Goal: Information Seeking & Learning: Check status

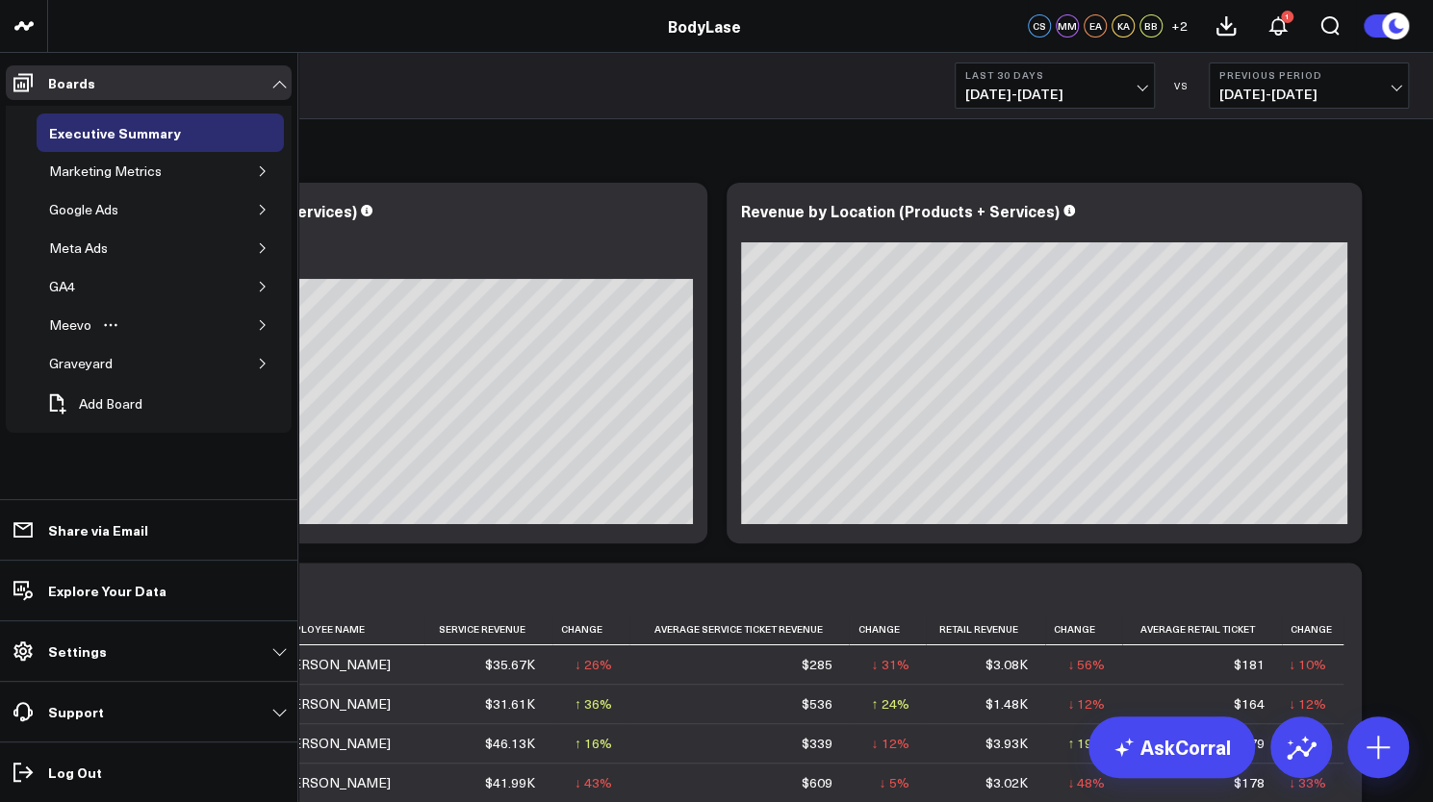
click at [264, 321] on icon "button" at bounding box center [263, 325] width 12 height 12
click at [104, 443] on div "Chapel Hill Metrics" at bounding box center [121, 454] width 124 height 23
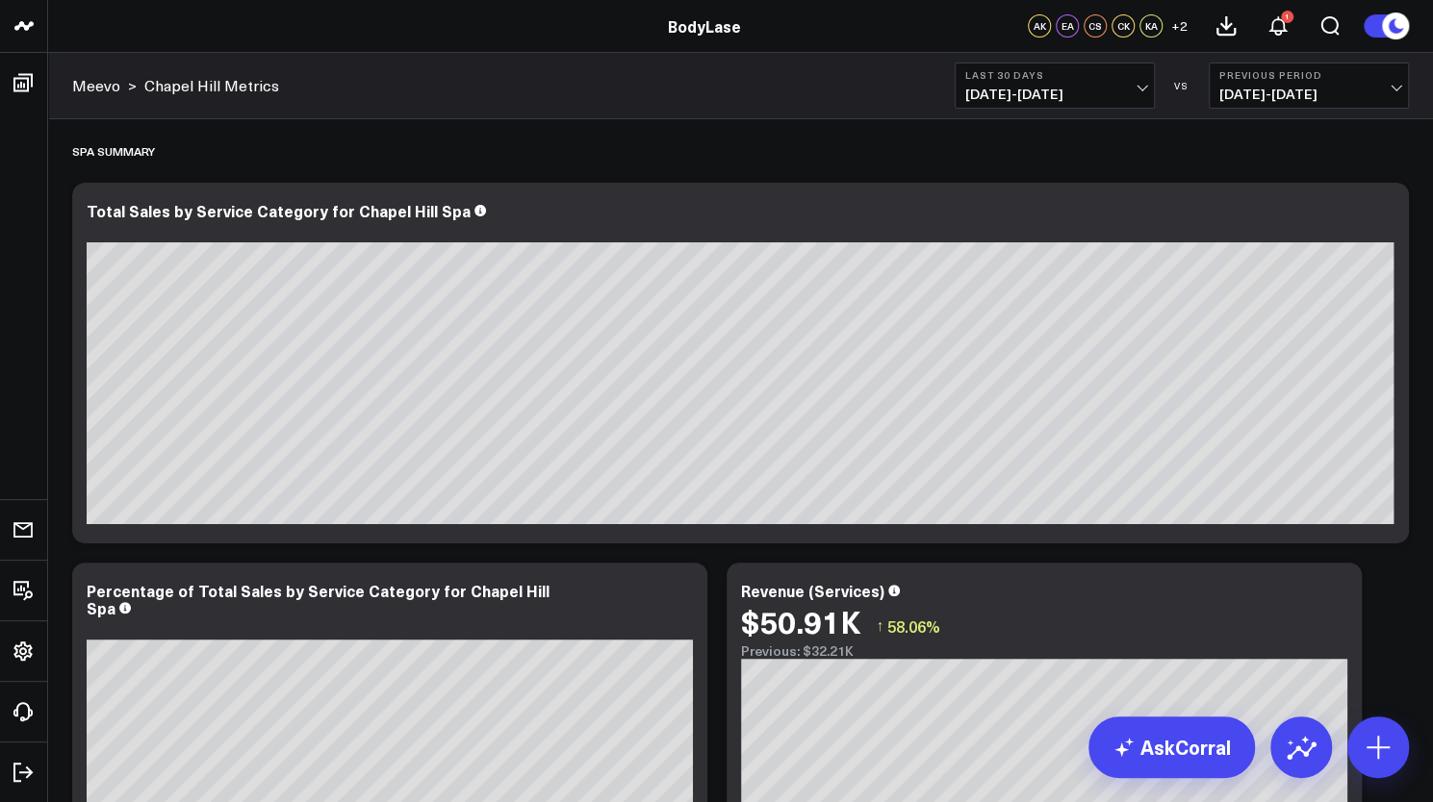
click at [1087, 103] on button "Last 30 Days [DATE] - [DATE]" at bounding box center [1054, 86] width 200 height 46
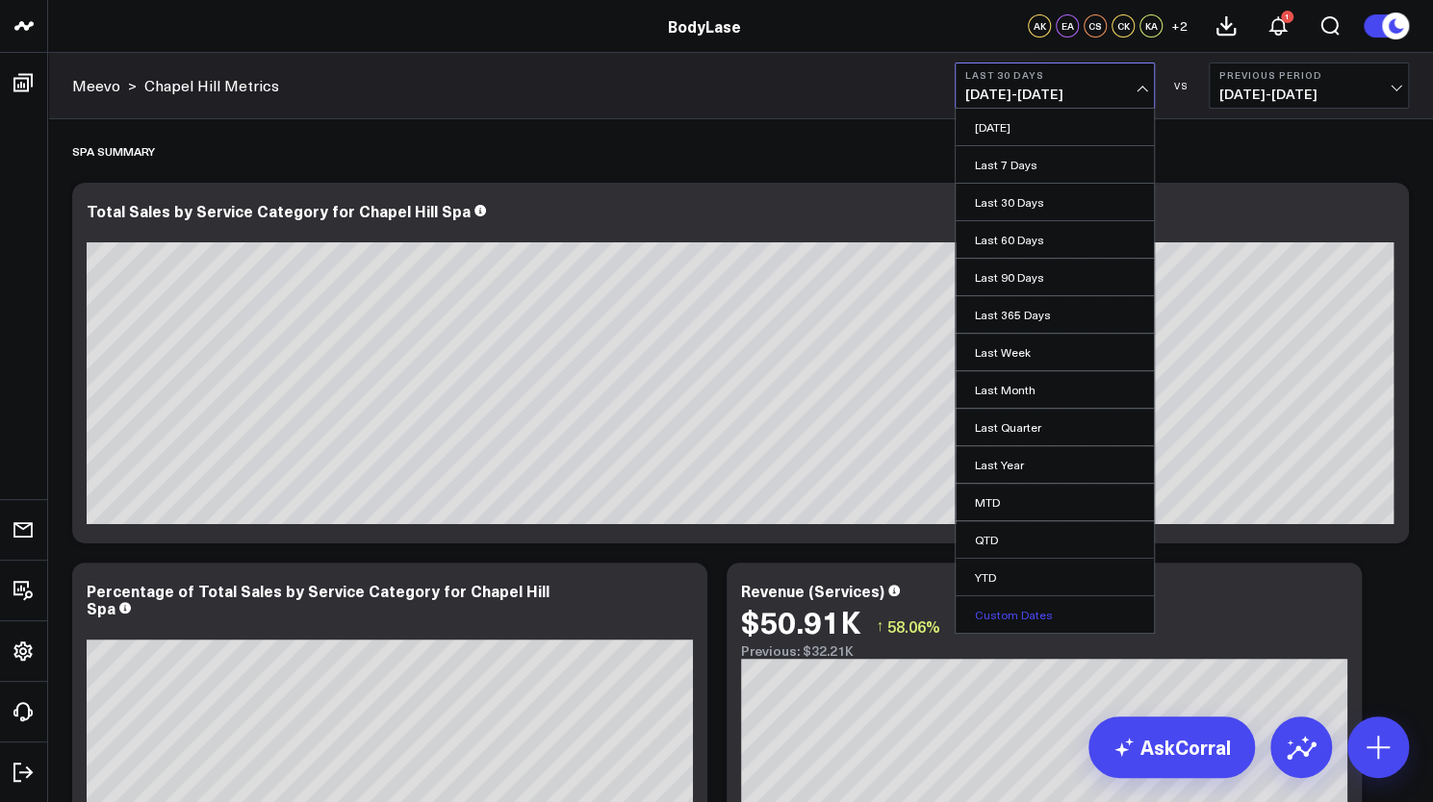
click at [994, 605] on link "Custom Dates" at bounding box center [1054, 614] width 198 height 37
select select "9"
select select "2025"
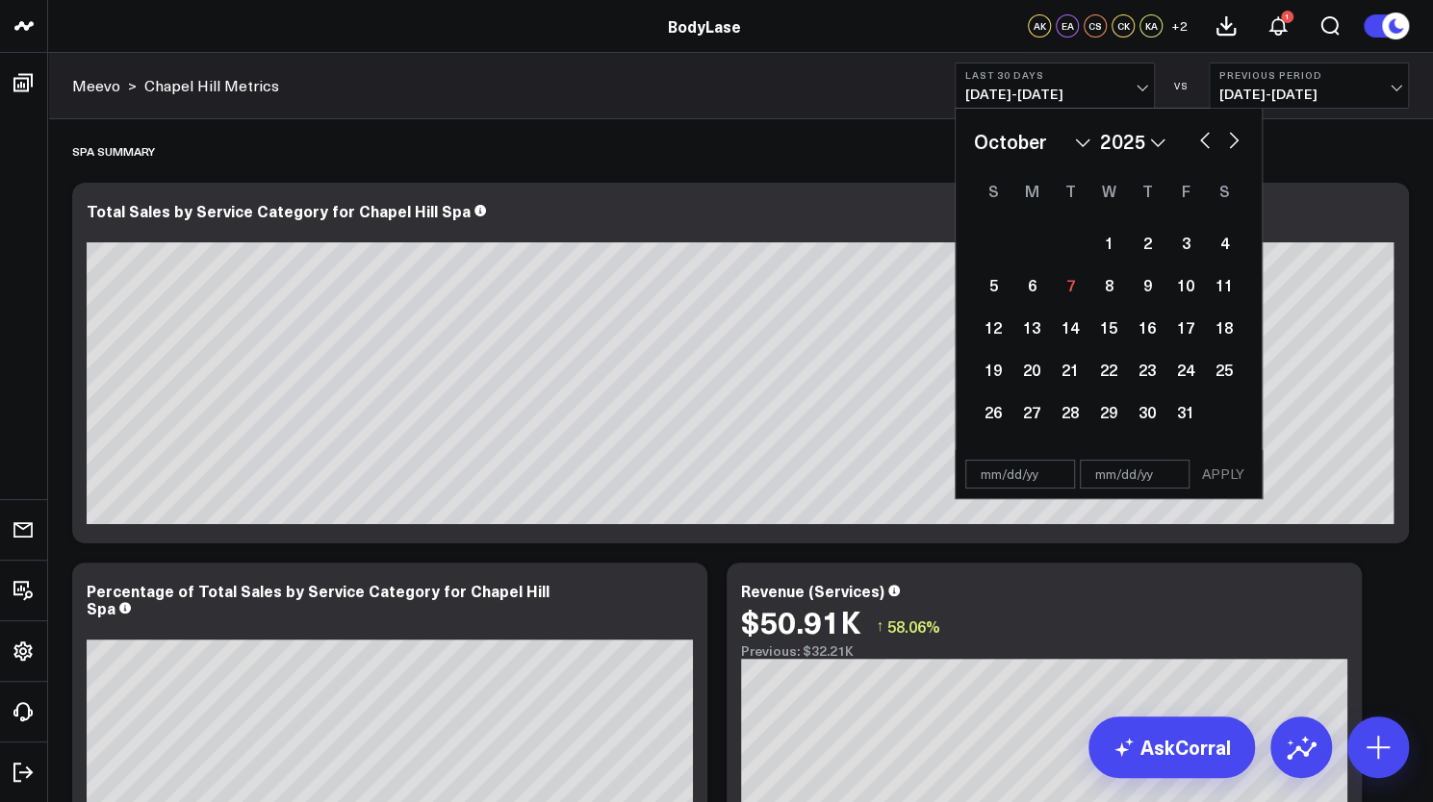
click at [977, 485] on input "text" at bounding box center [1020, 474] width 110 height 29
select select "9"
select select "2025"
type input "[DATE]"
select select "2025"
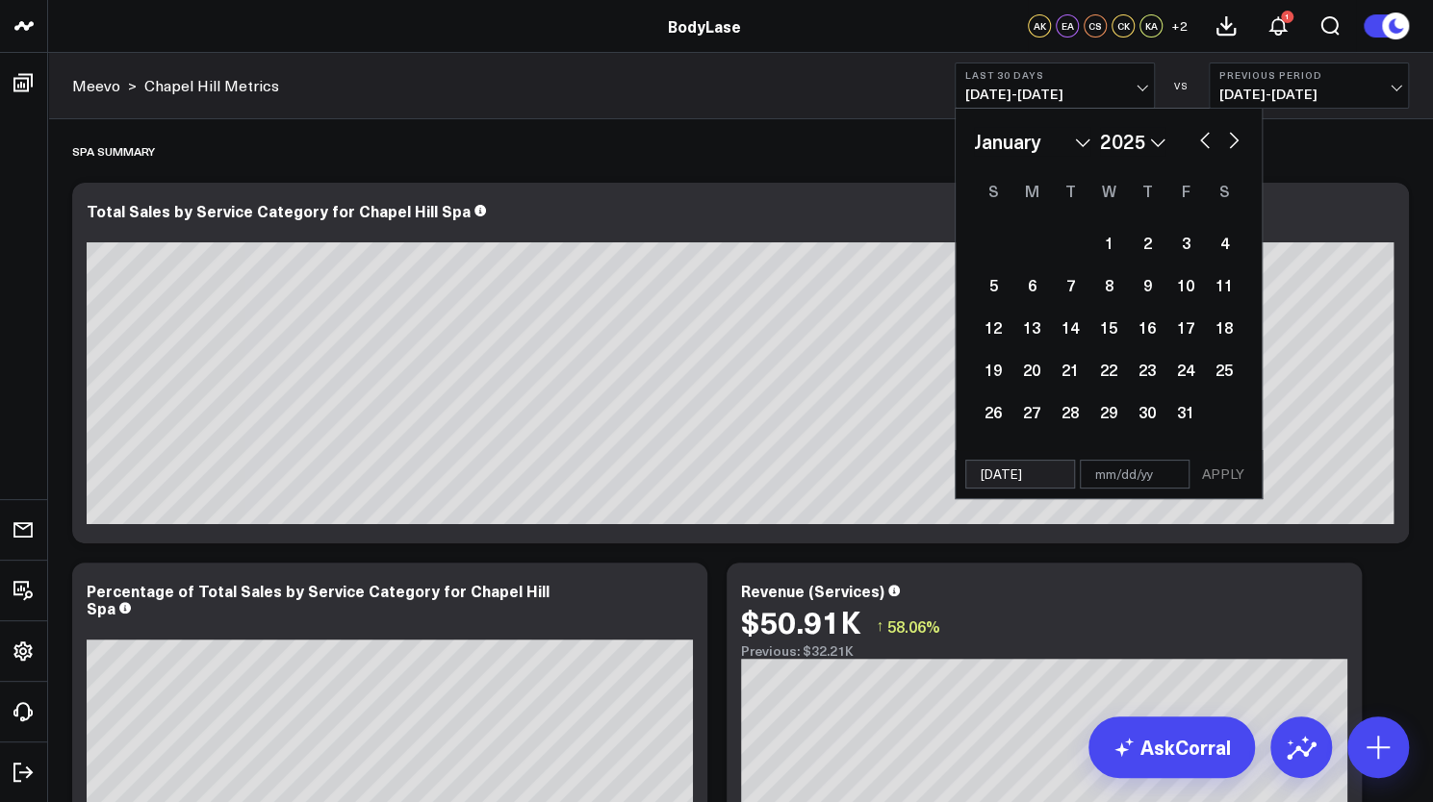
type input "[DATE]"
type input "09/"
select select "2025"
type input "09/30"
select select "2025"
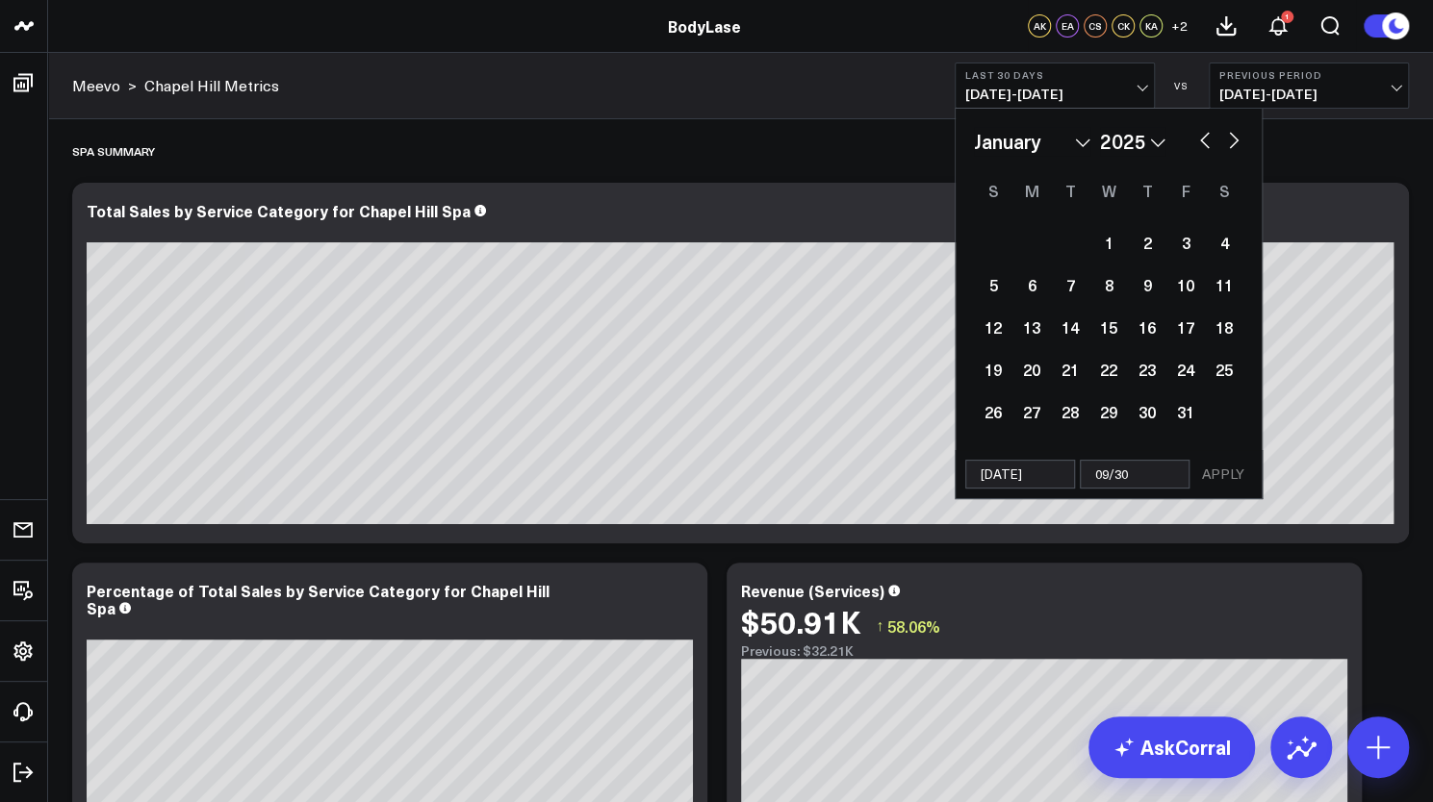
type input "09/30/"
select select "2025"
type input "09/30/2"
select select "2025"
type input "[DATE]"
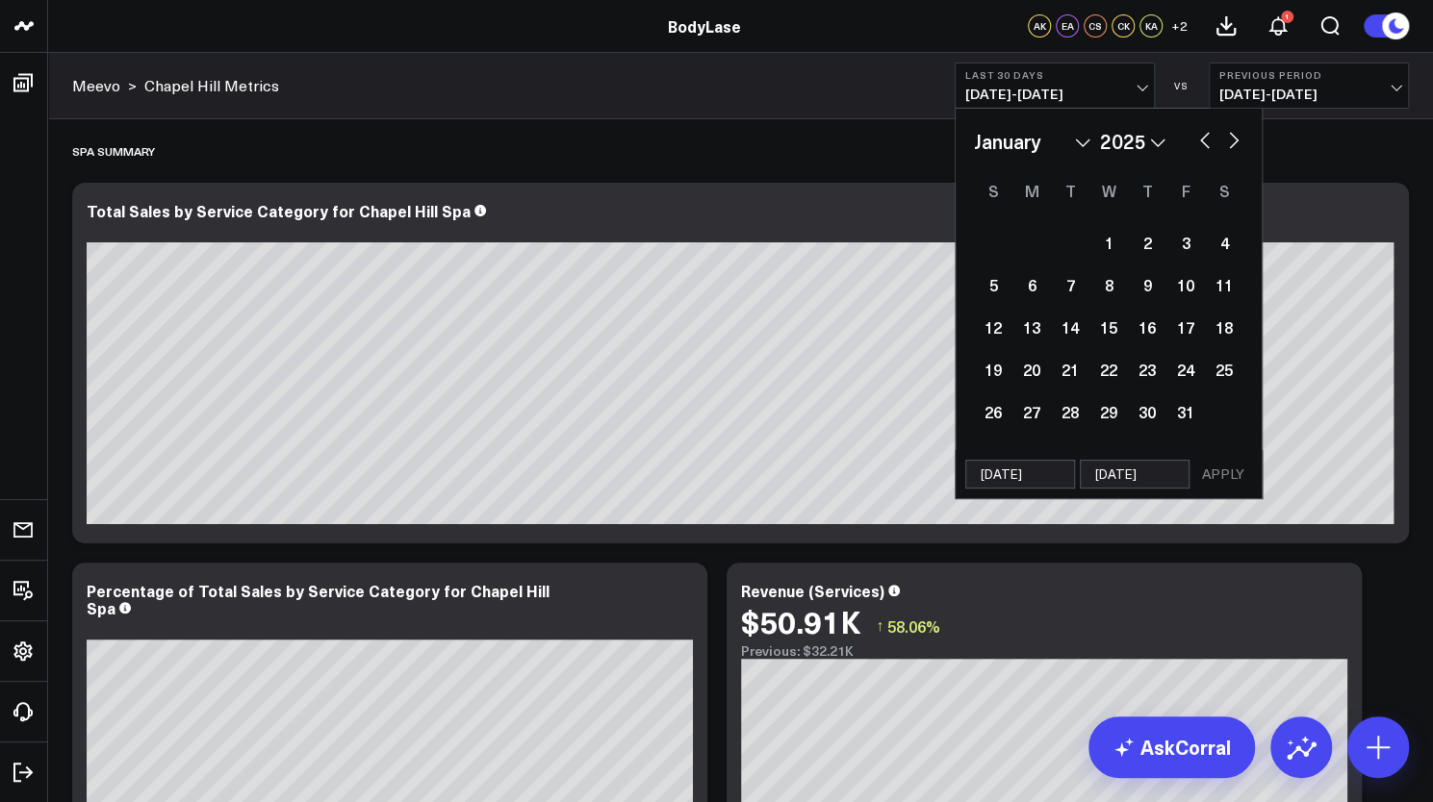
select select "2025"
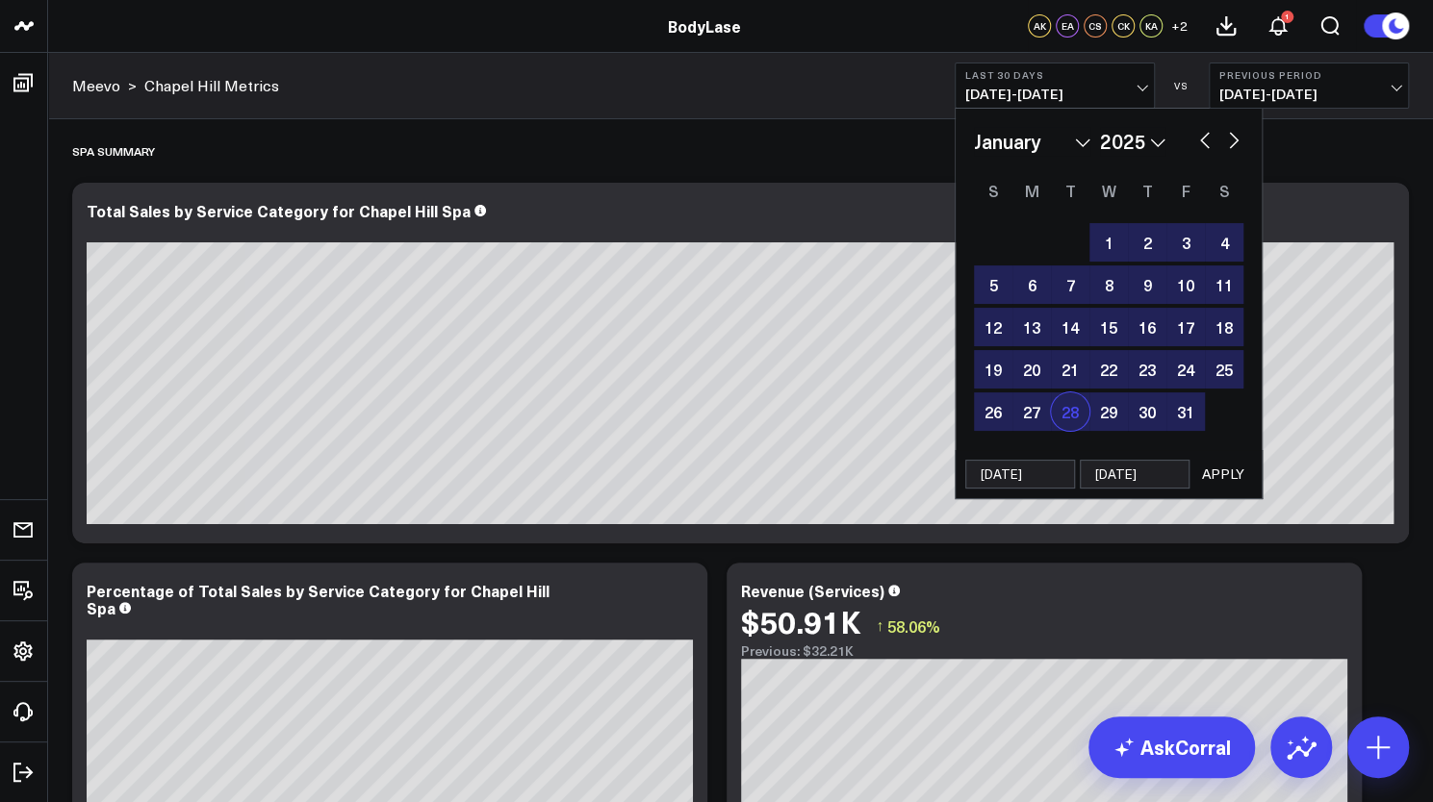
type input "[DATE]"
click at [1224, 486] on button "APPLY" at bounding box center [1223, 474] width 58 height 29
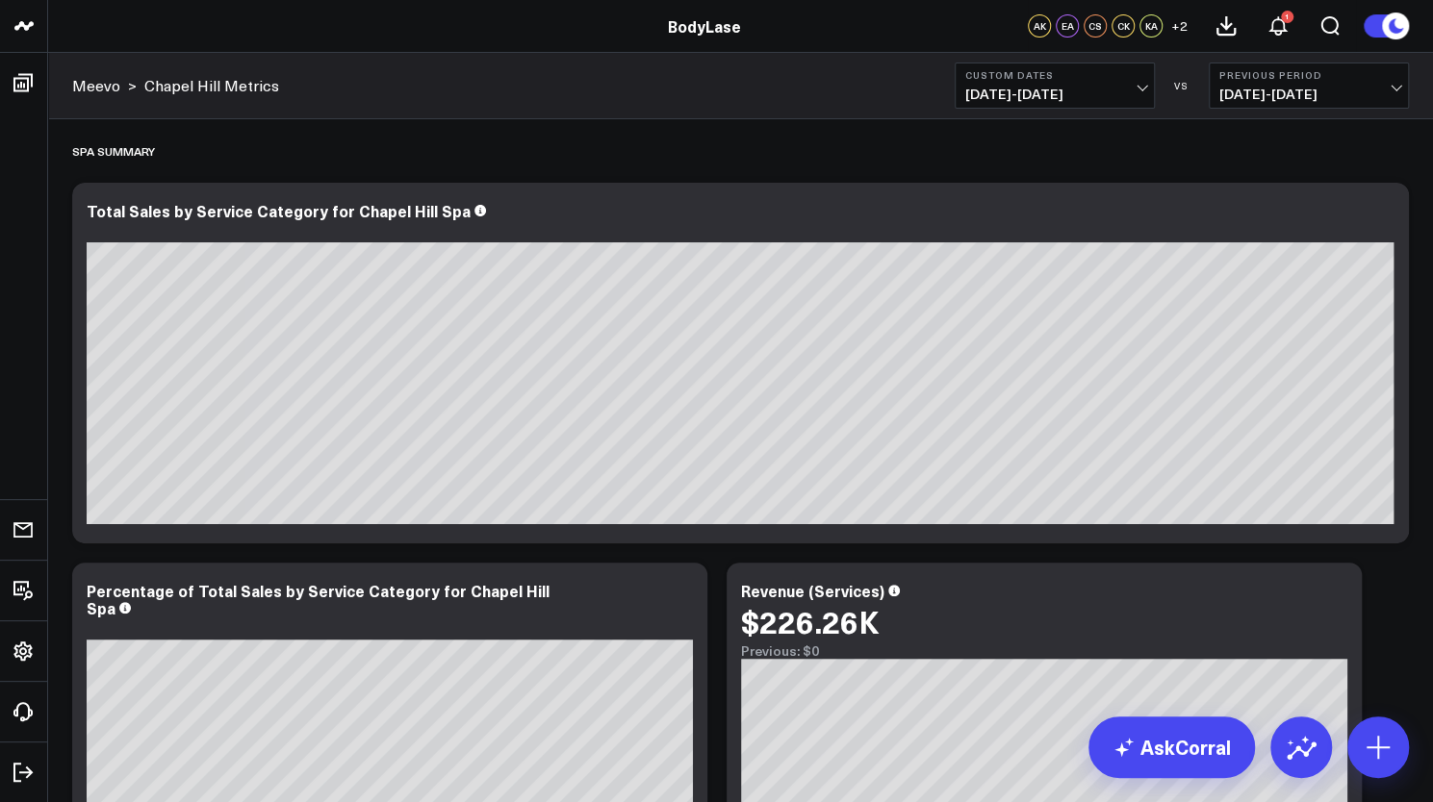
click at [1273, 82] on button "Previous Period [DATE] - [DATE]" at bounding box center [1308, 86] width 200 height 46
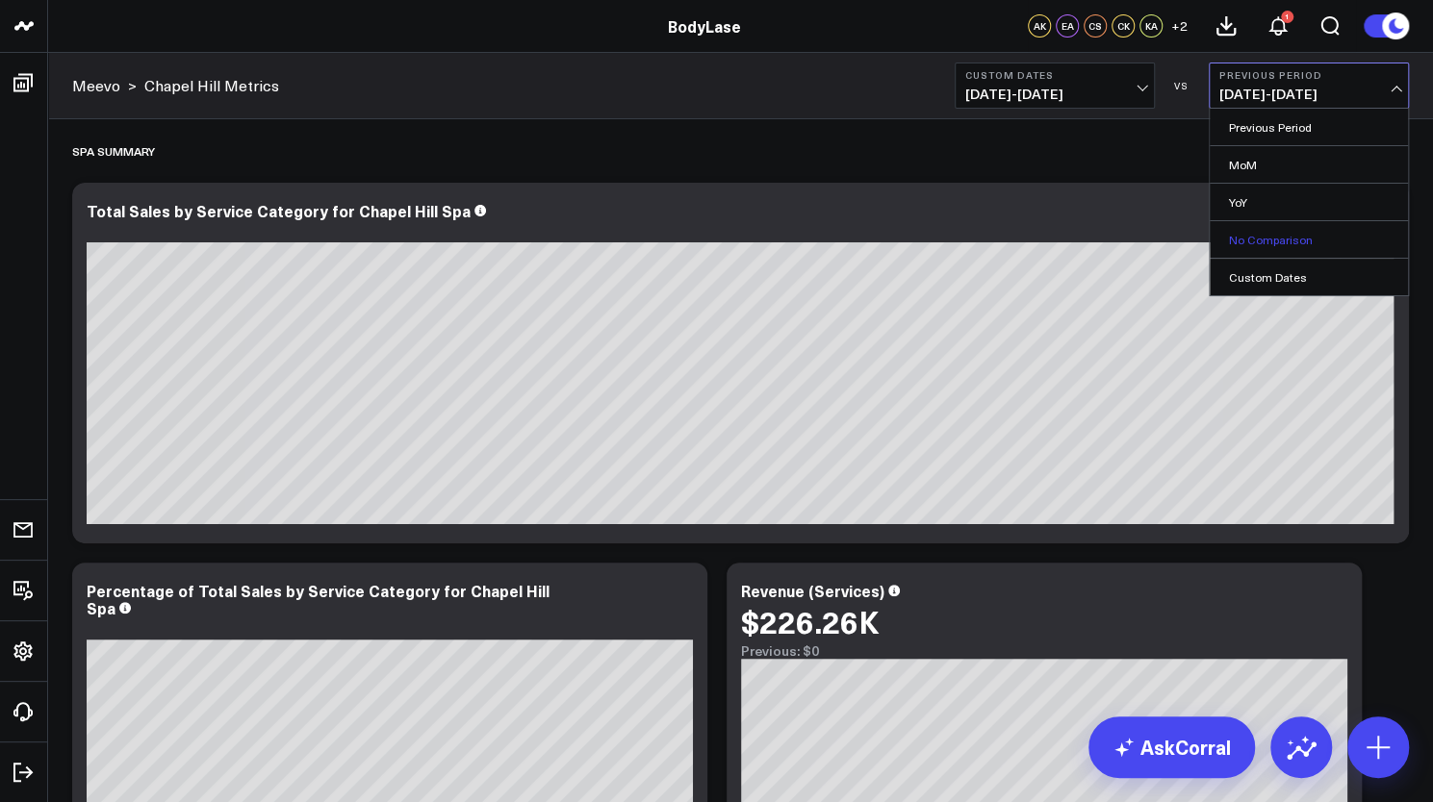
click at [1268, 249] on link "No Comparison" at bounding box center [1308, 239] width 198 height 37
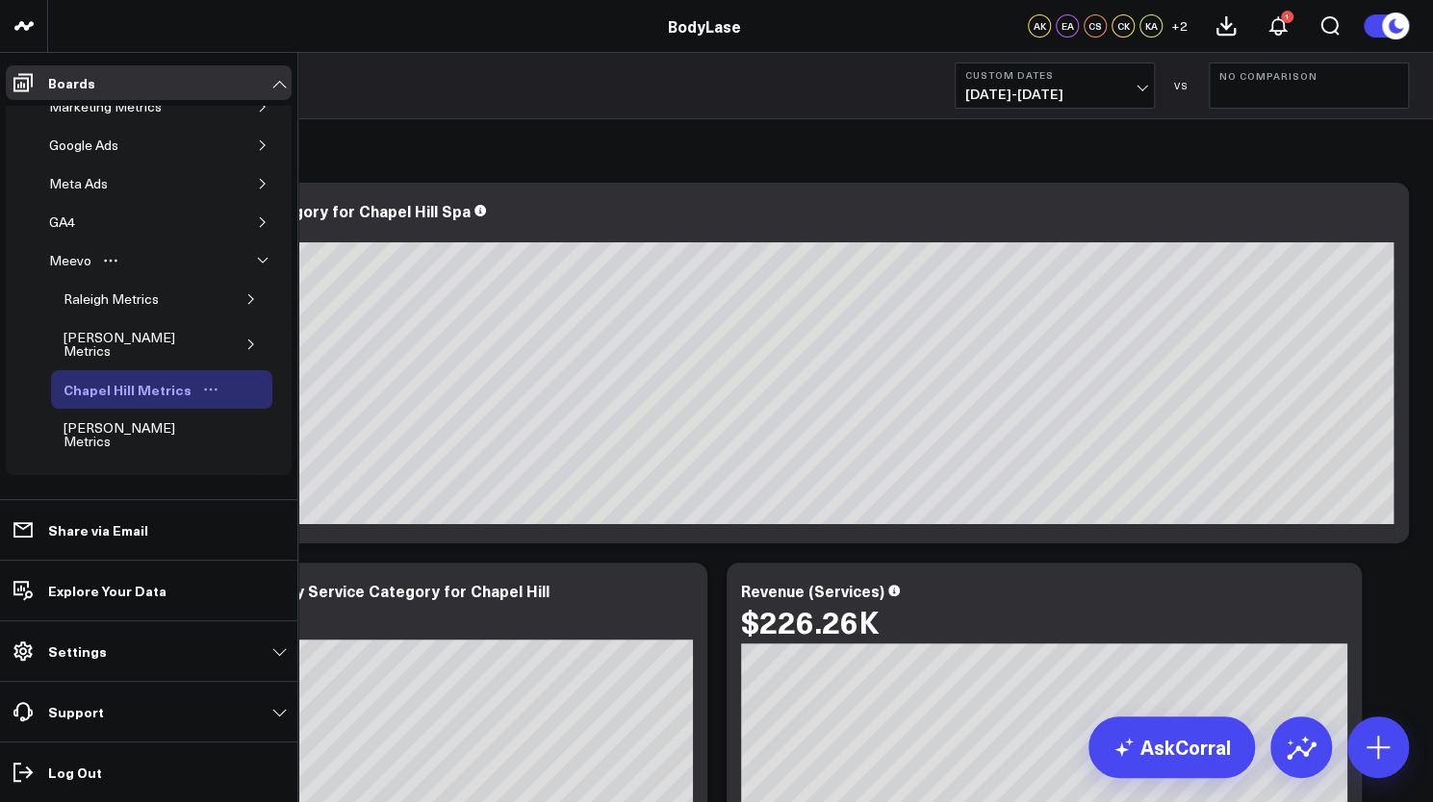
scroll to position [65, 0]
click at [89, 416] on div "[PERSON_NAME] Metrics" at bounding box center [142, 434] width 166 height 37
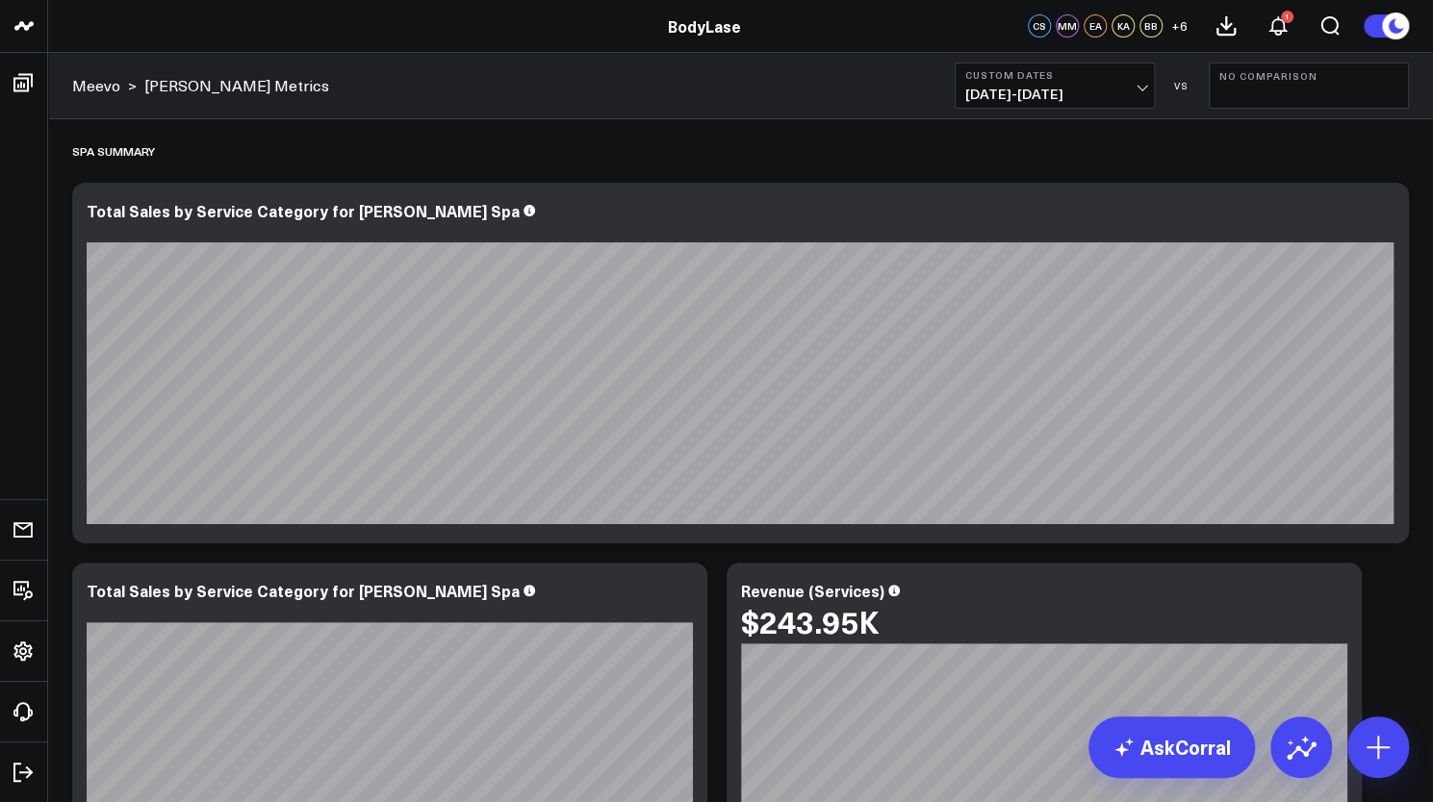
click at [675, 129] on div "Spa Summary" at bounding box center [740, 151] width 1336 height 44
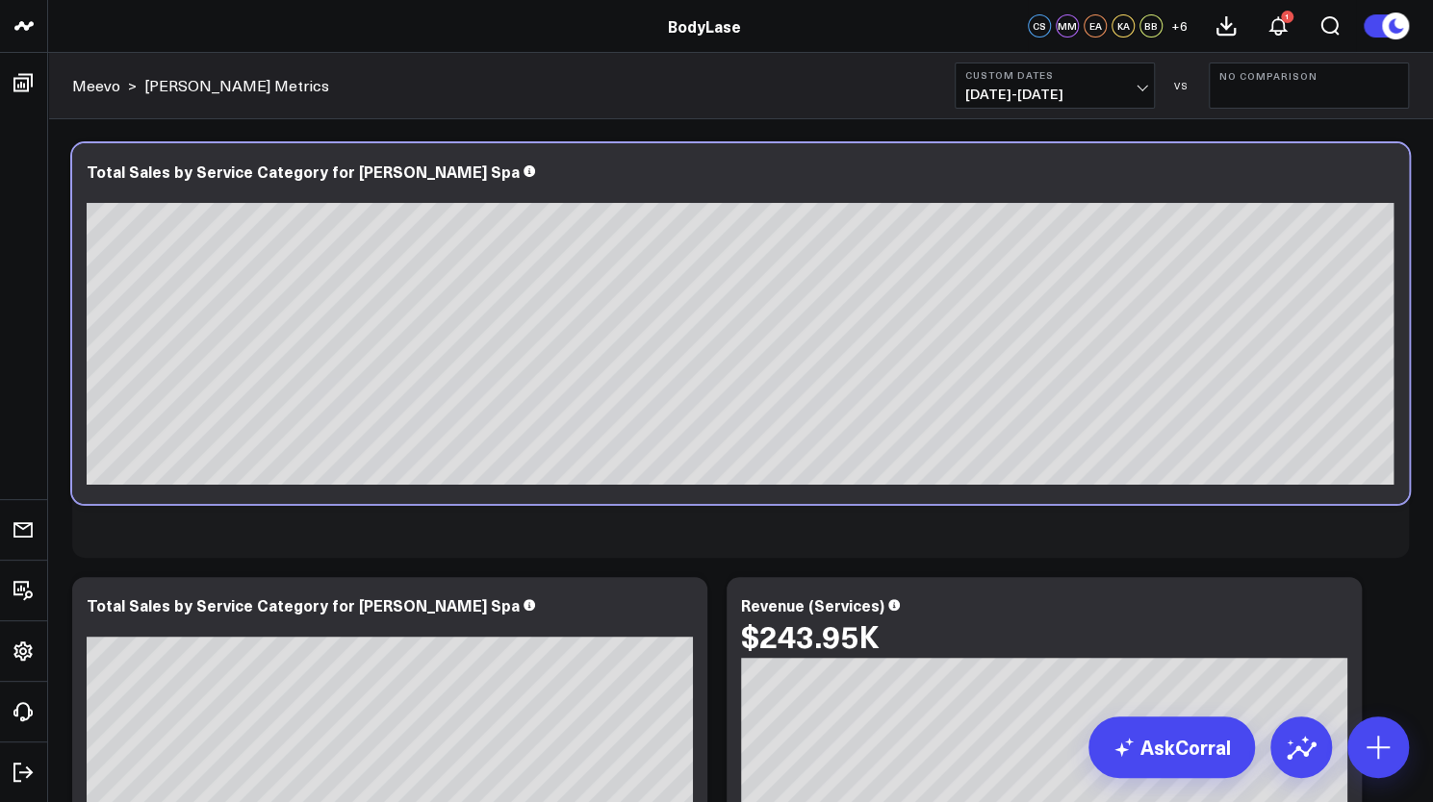
scroll to position [255, 0]
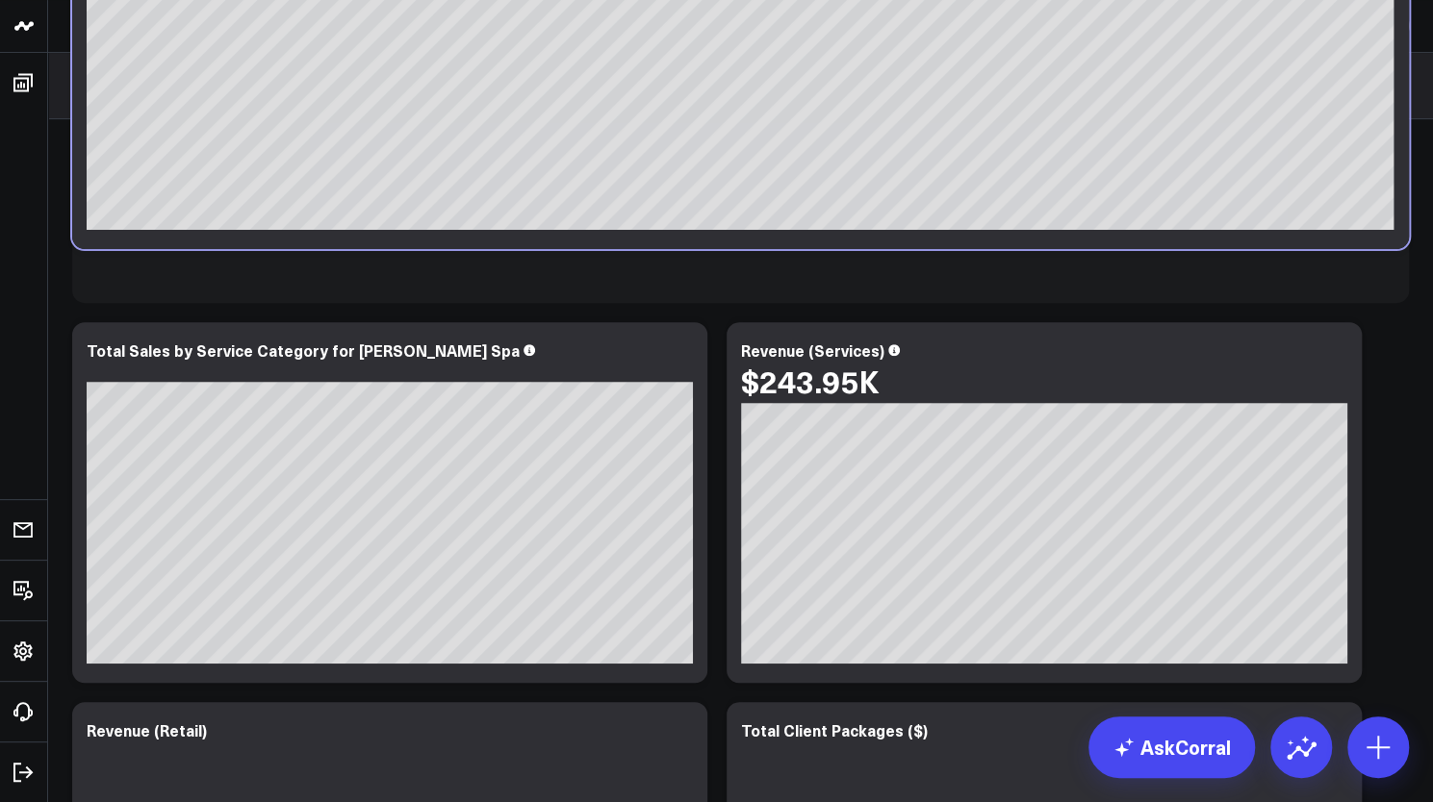
click at [718, 303] on div at bounding box center [740, 122] width 1336 height 361
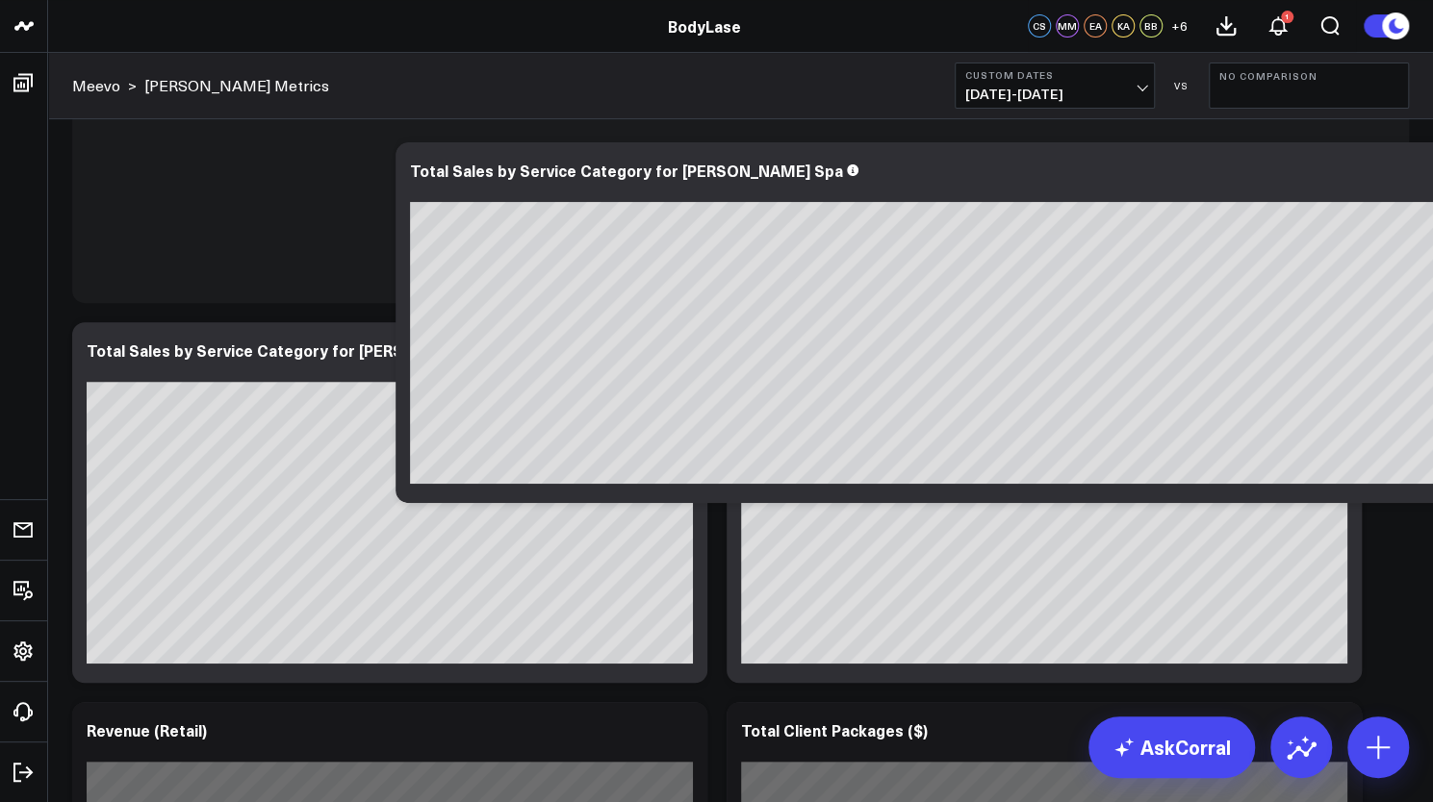
click at [578, 303] on div at bounding box center [740, 122] width 1336 height 361
